Goal: Task Accomplishment & Management: Use online tool/utility

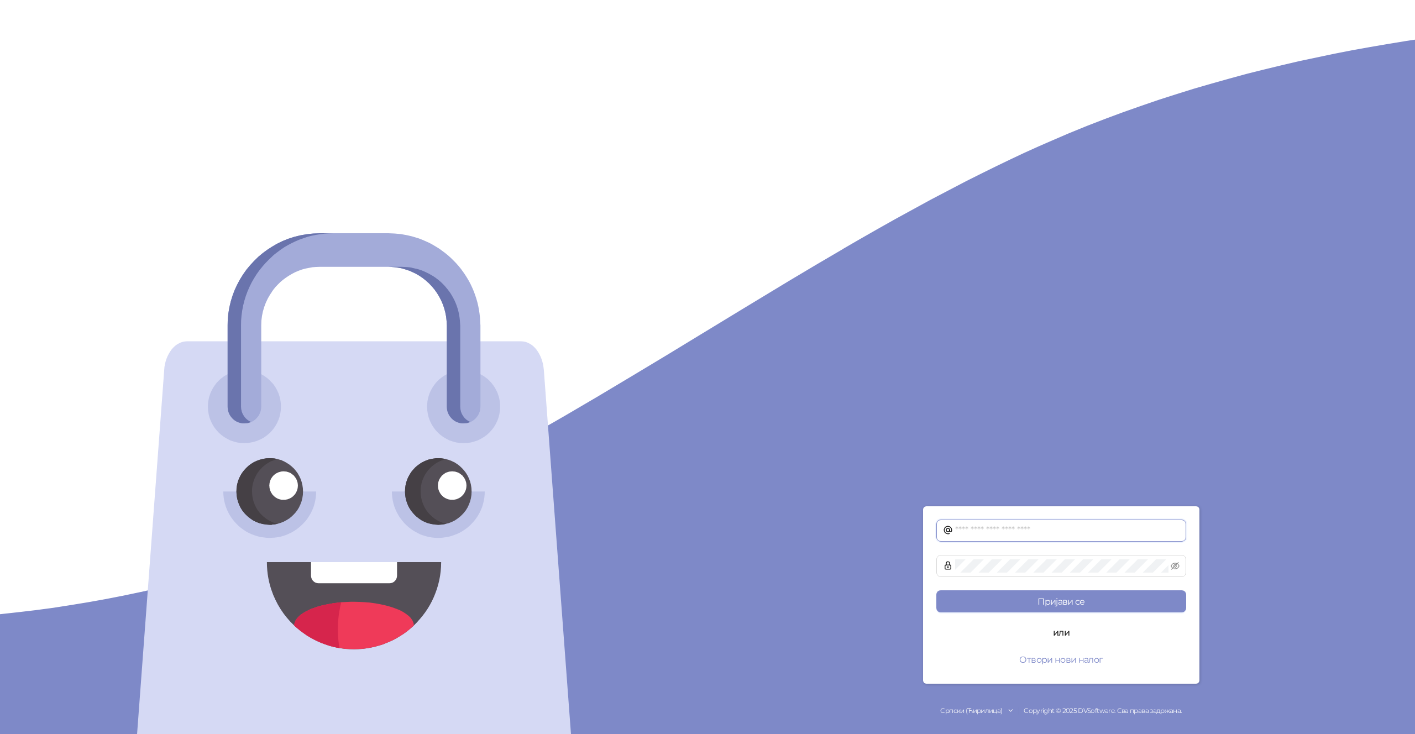
click at [1018, 534] on input "text" at bounding box center [1067, 530] width 224 height 13
type input "**********"
click at [936, 590] on button "Пријави се" at bounding box center [1061, 601] width 250 height 22
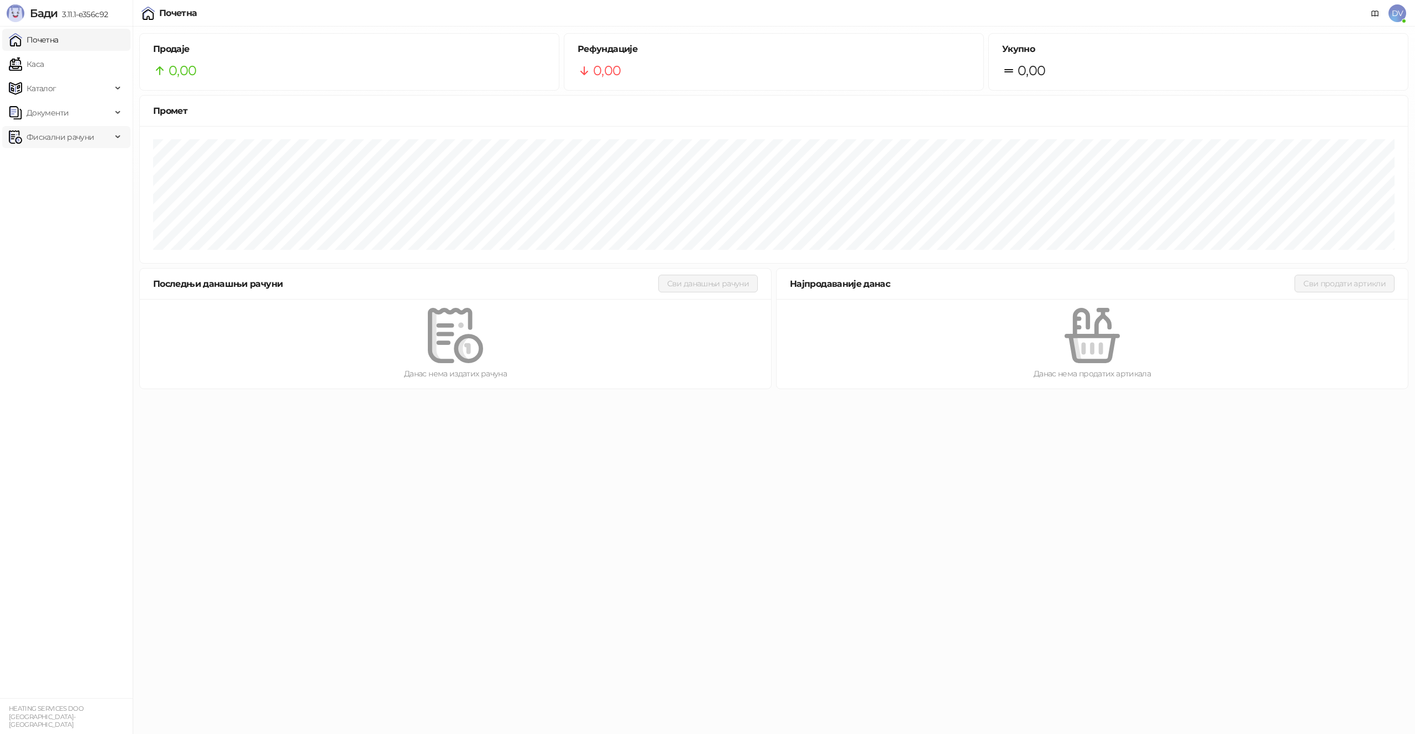
click at [65, 132] on span "Фискални рачуни" at bounding box center [60, 137] width 67 height 22
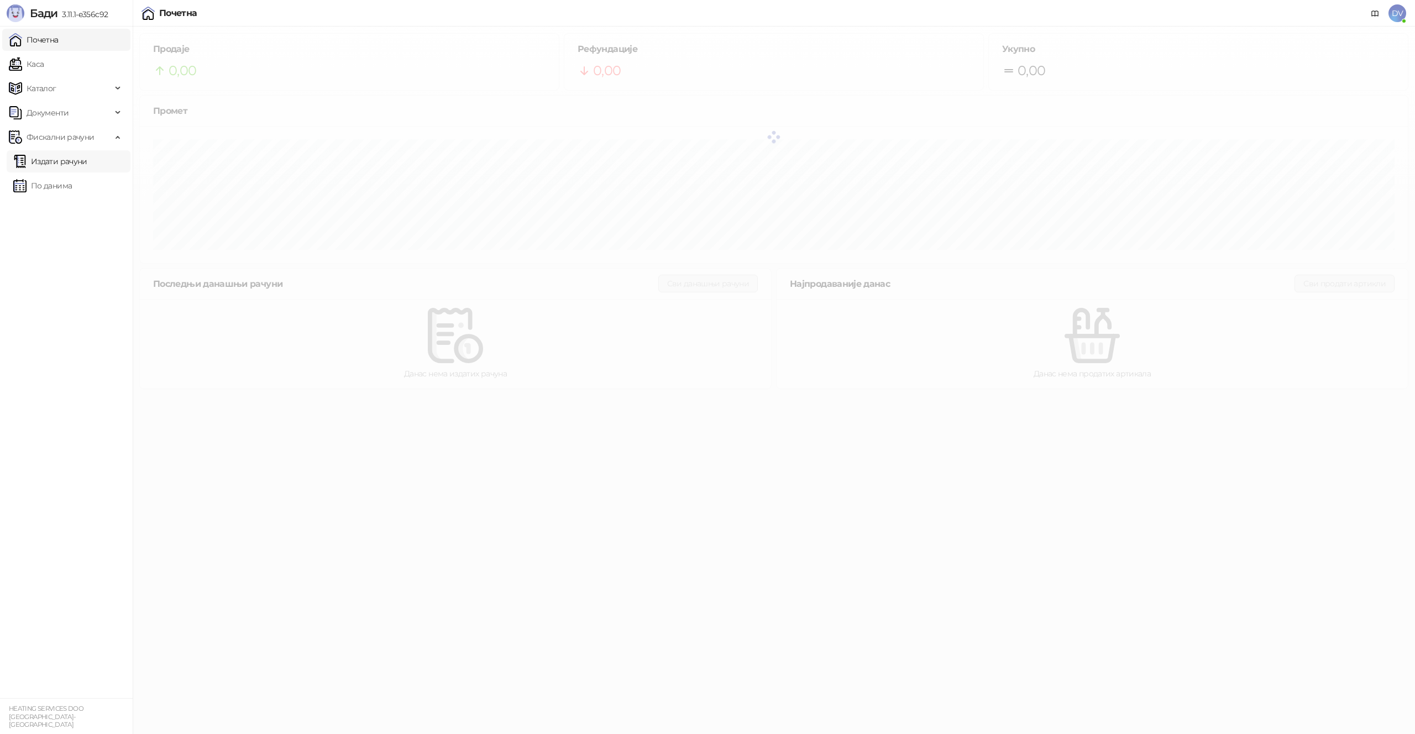
click at [77, 162] on link "Издати рачуни" at bounding box center [50, 161] width 74 height 22
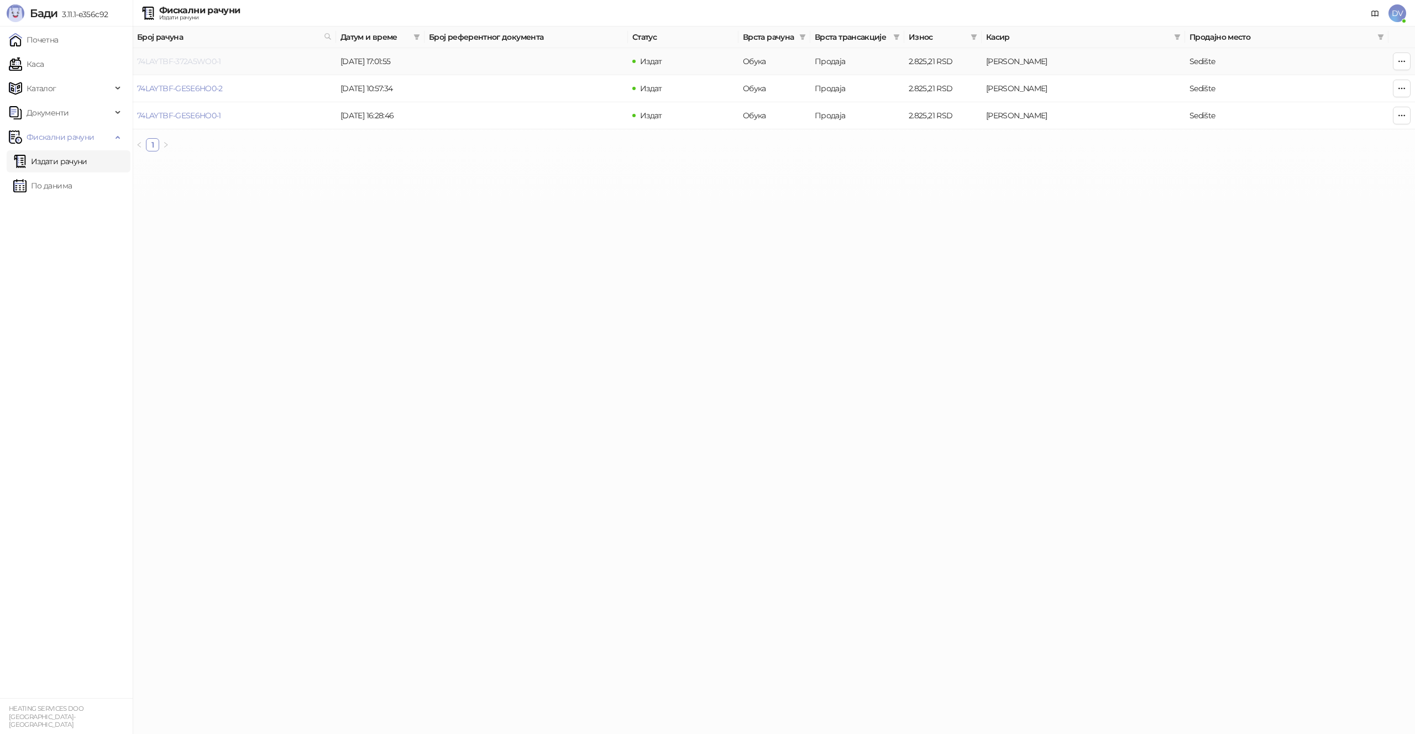
click at [193, 60] on link "74LAYTBF-372A5WO0-1" at bounding box center [179, 61] width 84 height 10
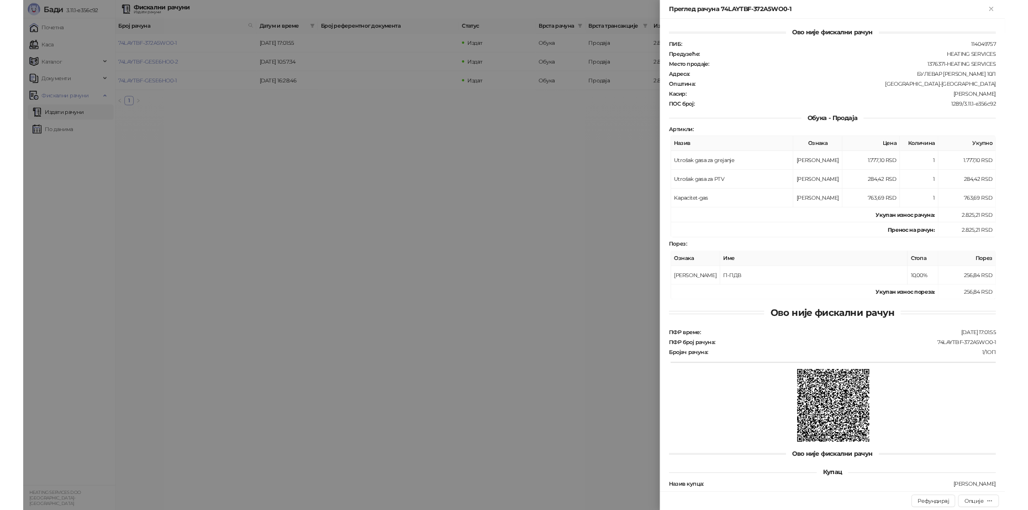
scroll to position [23, 0]
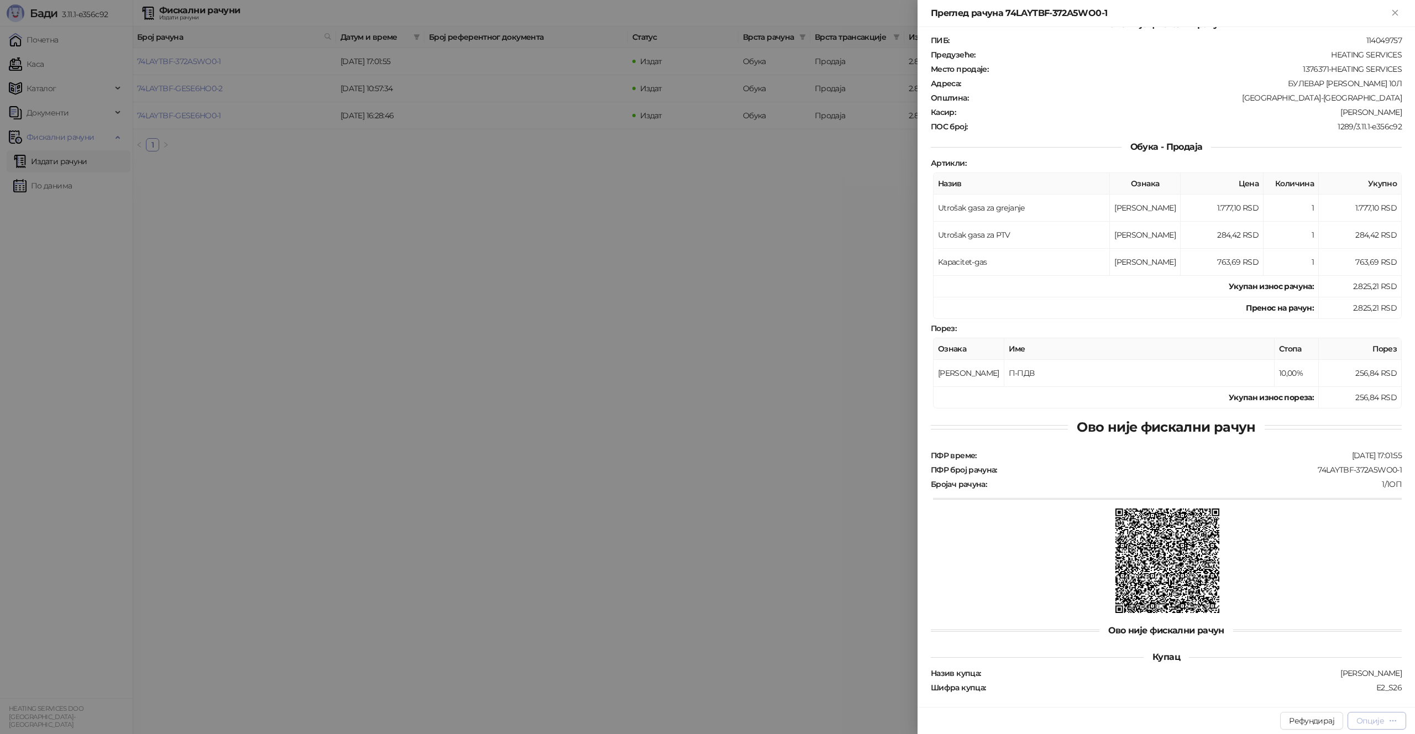
click at [1374, 726] on button "Опције" at bounding box center [1376, 721] width 59 height 18
click at [1338, 663] on span "Штампај на А4 штампачу" at bounding box center [1329, 663] width 135 height 12
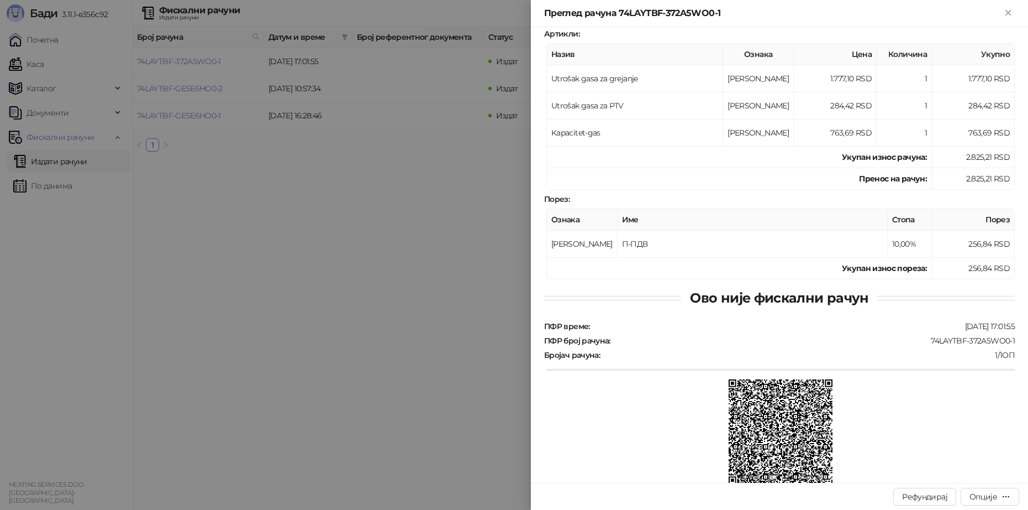
scroll to position [247, 0]
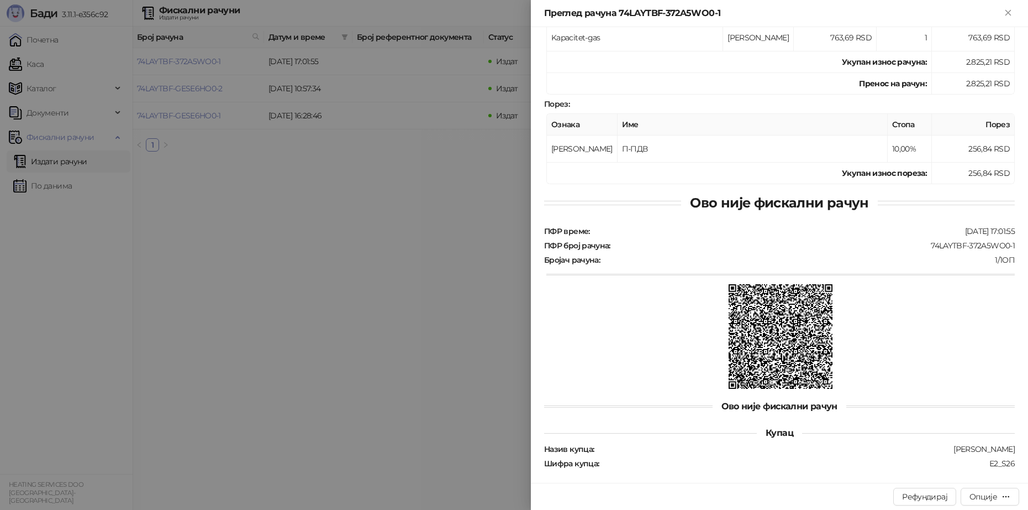
click at [401, 426] on div at bounding box center [514, 255] width 1028 height 510
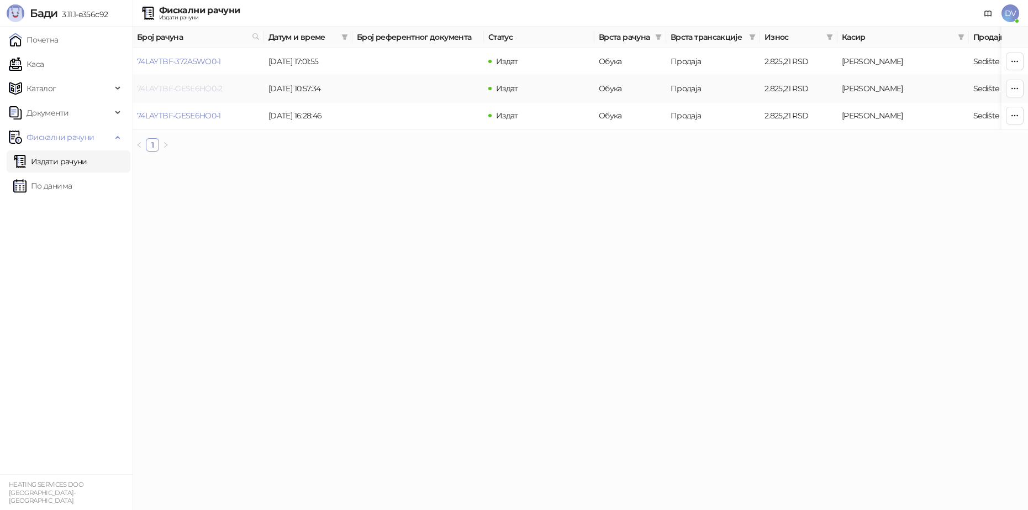
click at [217, 86] on link "74LAYTBF-GESE6HO0-2" at bounding box center [180, 88] width 86 height 10
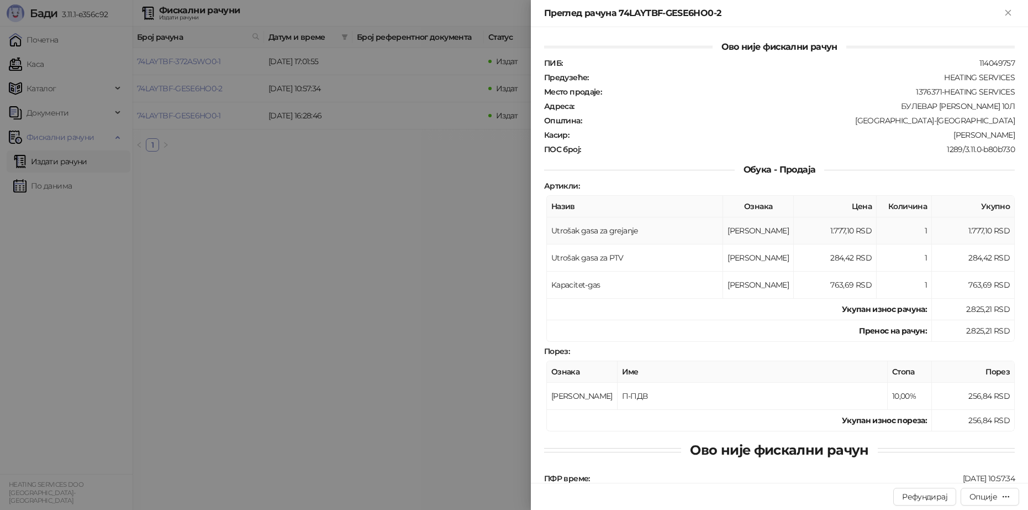
scroll to position [247, 0]
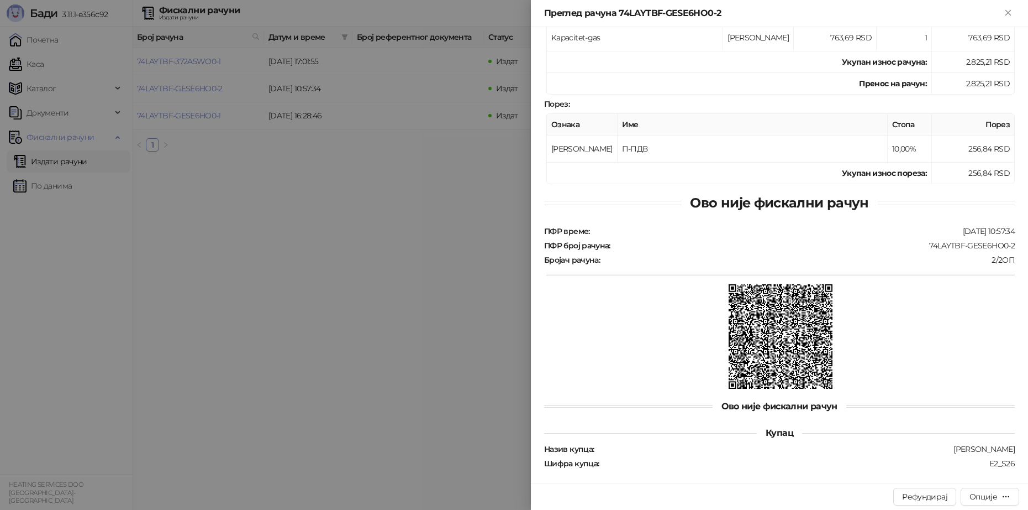
click at [440, 296] on div at bounding box center [514, 255] width 1028 height 510
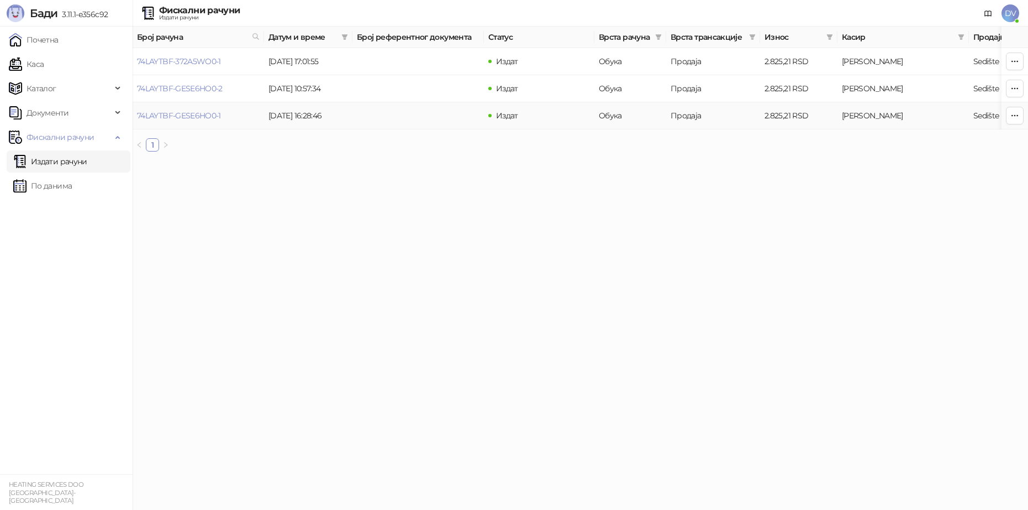
click at [191, 109] on td "74LAYTBF-GESE6HO0-1" at bounding box center [199, 115] width 132 height 27
click at [201, 111] on link "74LAYTBF-GESE6HO0-1" at bounding box center [179, 116] width 84 height 10
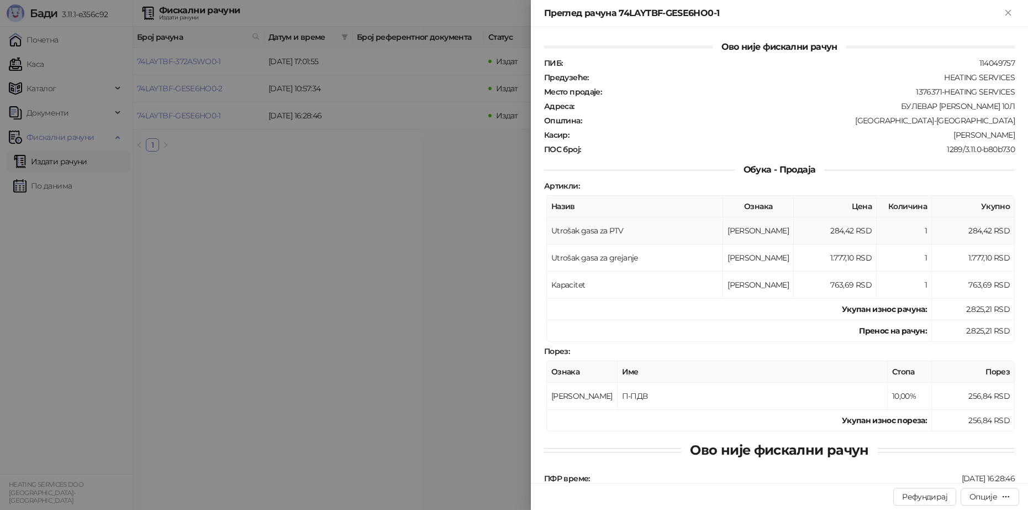
scroll to position [247, 0]
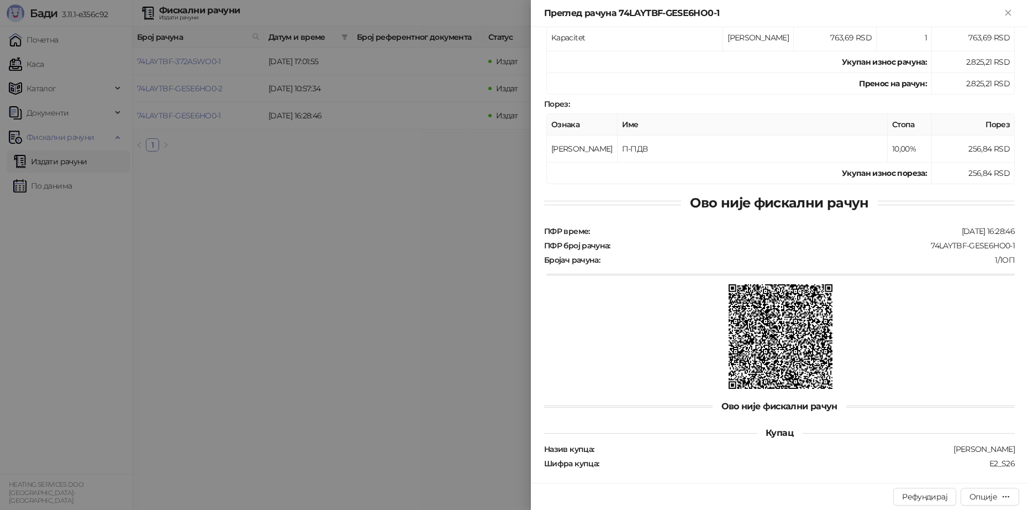
click at [998, 449] on div "Назив купца : Agović Saša Шифра купца : Е2_S26" at bounding box center [779, 456] width 475 height 24
click at [998, 459] on div "Е2_S26" at bounding box center [808, 463] width 416 height 10
copy div "Е2_S26"
